Goal: Find specific page/section

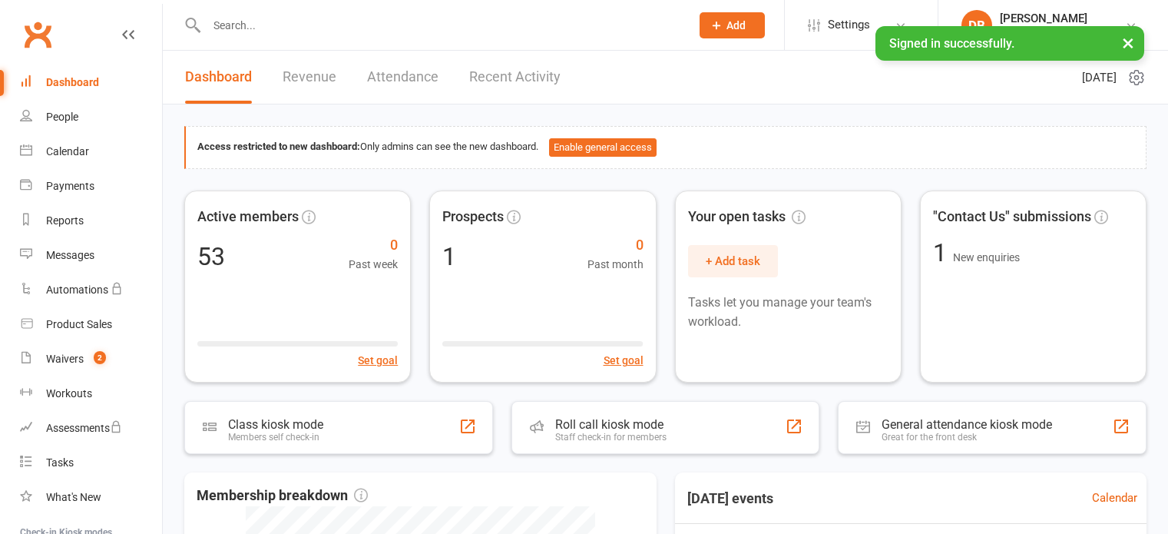
click at [421, 18] on input "text" at bounding box center [441, 25] width 478 height 21
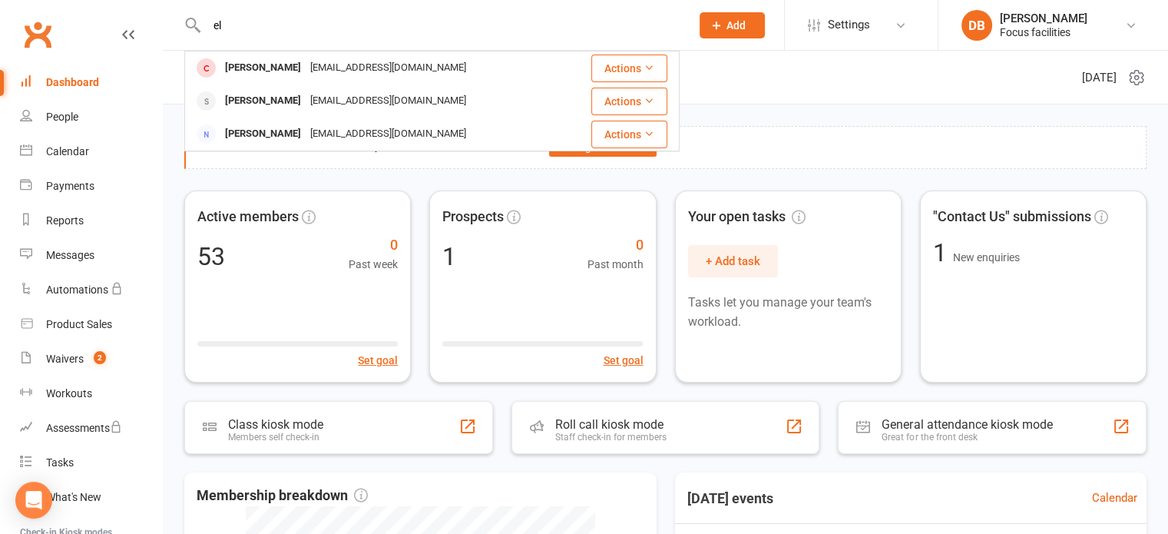
type input "e"
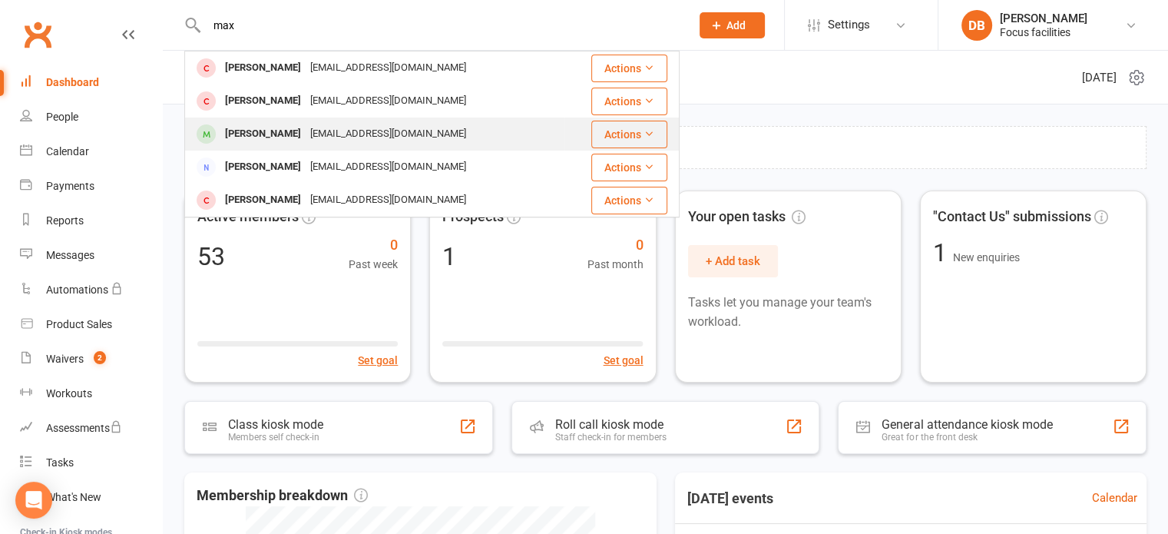
type input "max"
click at [415, 134] on div "[EMAIL_ADDRESS][DOMAIN_NAME]" at bounding box center [388, 134] width 165 height 22
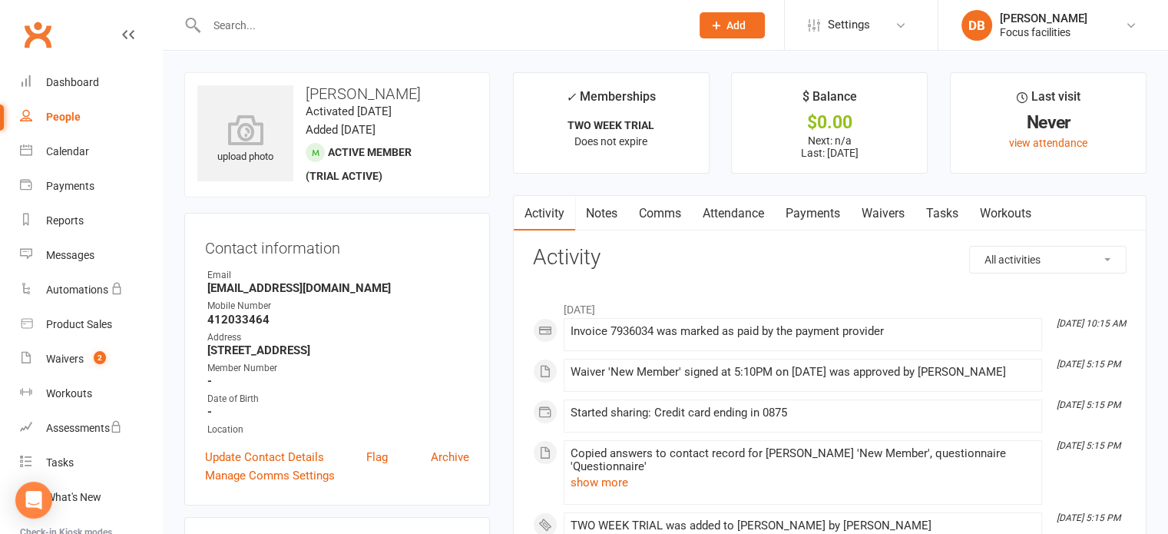
click at [359, 8] on div at bounding box center [431, 25] width 495 height 50
click at [307, 15] on input "text" at bounding box center [441, 25] width 478 height 21
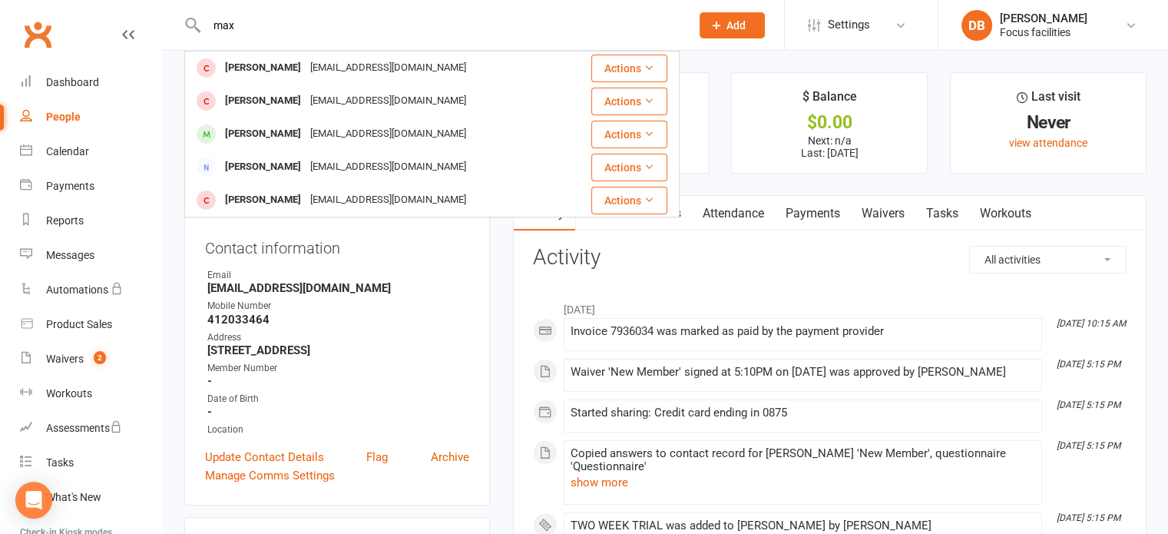
type input "max"
